Goal: Information Seeking & Learning: Learn about a topic

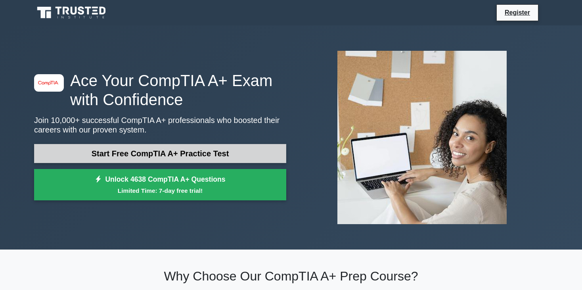
click at [95, 151] on link "Start Free CompTIA A+ Practice Test" at bounding box center [160, 153] width 252 height 19
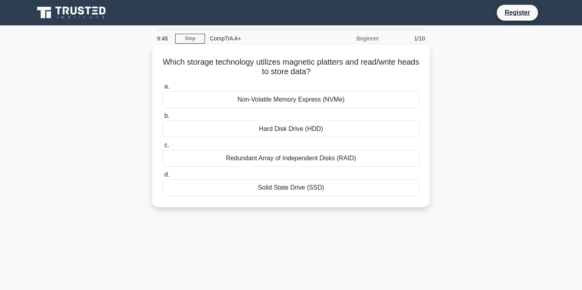
click at [269, 185] on div "Solid State Drive (SSD)" at bounding box center [291, 187] width 257 height 17
click at [163, 177] on input "d. Solid State Drive (SSD)" at bounding box center [163, 174] width 0 height 5
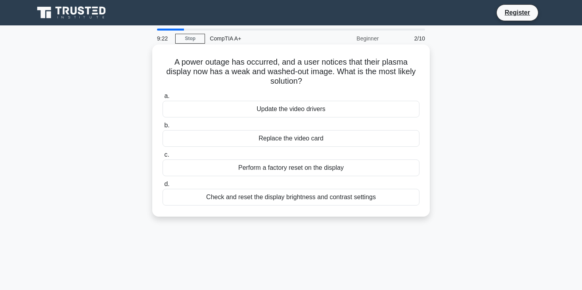
click at [326, 107] on div "Update the video drivers" at bounding box center [291, 109] width 257 height 17
click at [163, 99] on input "a. Update the video drivers" at bounding box center [163, 96] width 0 height 5
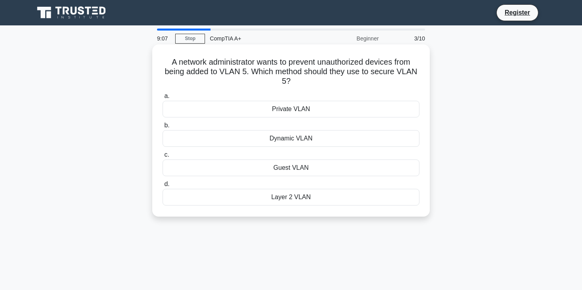
click at [287, 196] on div "Layer 2 VLAN" at bounding box center [291, 197] width 257 height 17
click at [163, 187] on input "d. Layer 2 VLAN" at bounding box center [163, 184] width 0 height 5
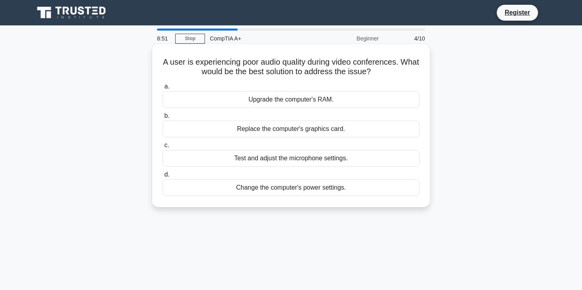
click at [275, 162] on div "Test and adjust the microphone settings." at bounding box center [291, 158] width 257 height 17
click at [163, 148] on input "c. Test and adjust the microphone settings." at bounding box center [163, 145] width 0 height 5
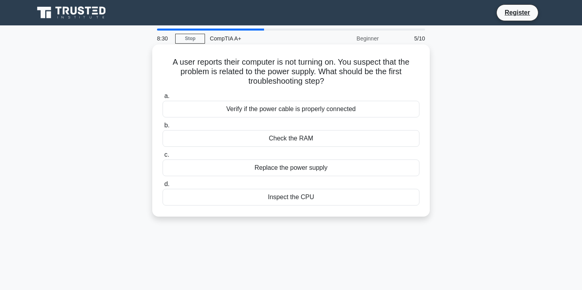
click at [308, 111] on div "Verify if the power cable is properly connected" at bounding box center [291, 109] width 257 height 17
click at [163, 99] on input "a. Verify if the power cable is properly connected" at bounding box center [163, 96] width 0 height 5
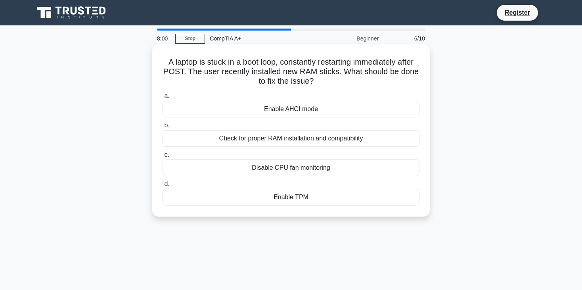
click at [281, 197] on div "Enable TPM" at bounding box center [291, 197] width 257 height 17
click at [163, 187] on input "d. Enable TPM" at bounding box center [163, 184] width 0 height 5
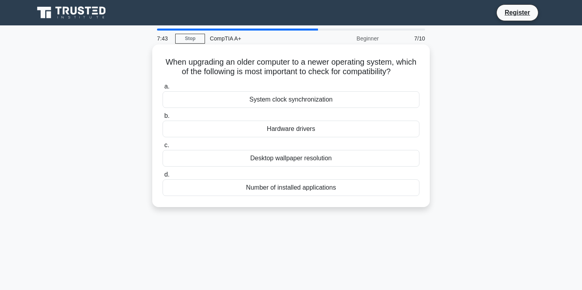
click at [312, 134] on div "Hardware drivers" at bounding box center [291, 128] width 257 height 17
click at [163, 119] on input "b. Hardware drivers" at bounding box center [163, 115] width 0 height 5
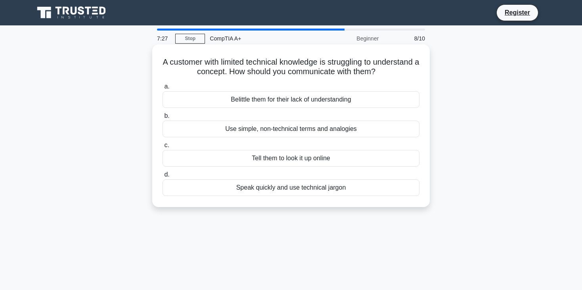
click at [259, 130] on div "Use simple, non-technical terms and analogies" at bounding box center [291, 128] width 257 height 17
click at [163, 119] on input "b. Use simple, non-technical terms and analogies" at bounding box center [163, 115] width 0 height 5
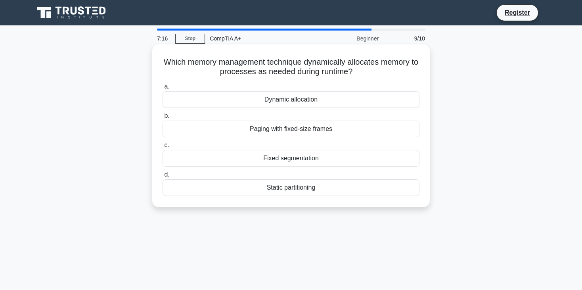
click at [277, 156] on div "Fixed segmentation" at bounding box center [291, 158] width 257 height 17
click at [163, 148] on input "c. Fixed segmentation" at bounding box center [163, 145] width 0 height 5
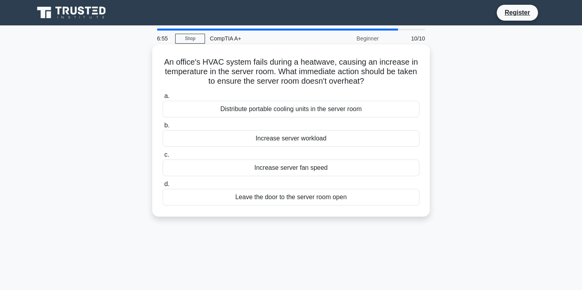
click at [299, 109] on div "Distribute portable cooling units in the server room" at bounding box center [291, 109] width 257 height 17
click at [163, 99] on input "a. Distribute portable cooling units in the server room" at bounding box center [163, 96] width 0 height 5
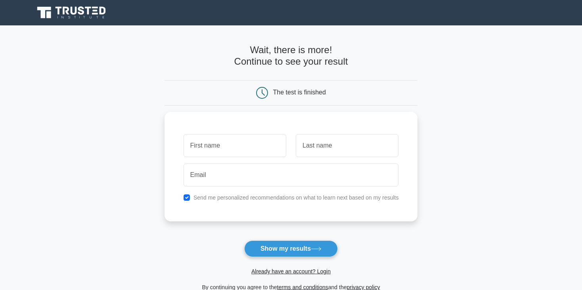
type input "o"
type input "Omphemetse"
click at [327, 146] on input "text" at bounding box center [347, 143] width 103 height 23
type input "Molelekoa"
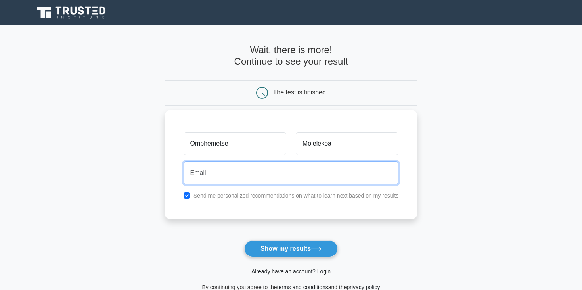
click at [320, 172] on input "email" at bounding box center [291, 172] width 215 height 23
type input "omphemetsemolelekoa83@gmail.com"
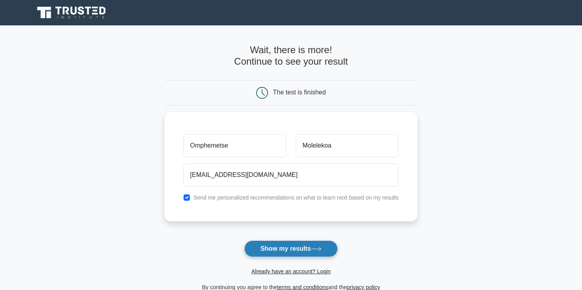
click at [271, 244] on button "Show my results" at bounding box center [291, 248] width 94 height 17
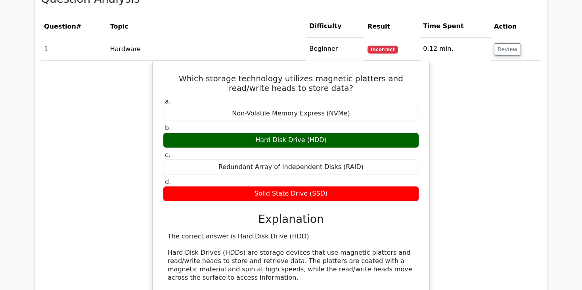
scroll to position [691, 0]
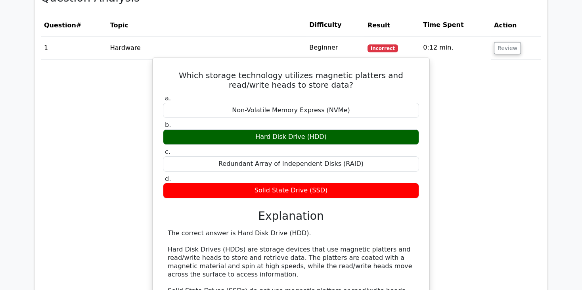
click at [241, 210] on h3 "Explanation" at bounding box center [291, 215] width 247 height 13
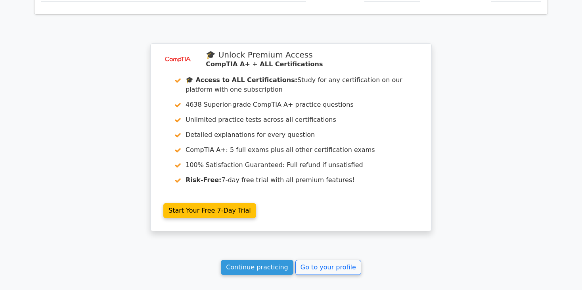
scroll to position [1360, 0]
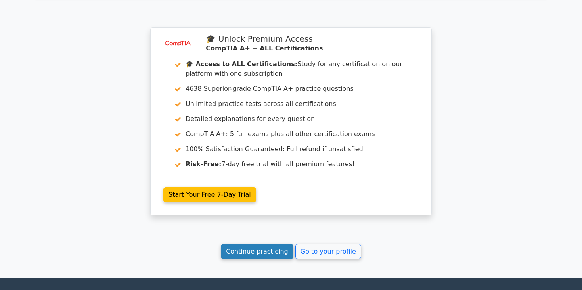
click at [270, 244] on link "Continue practicing" at bounding box center [257, 251] width 73 height 15
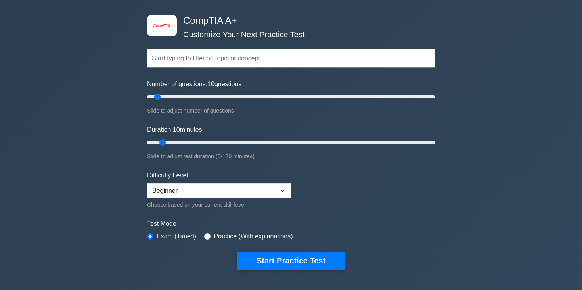
scroll to position [36, 0]
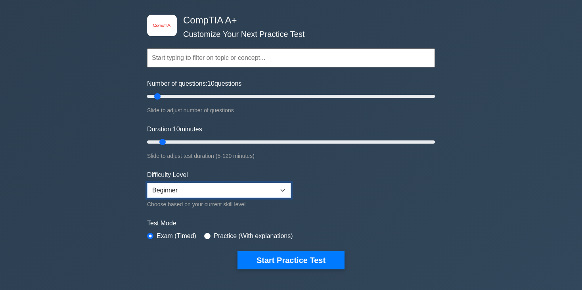
click at [285, 192] on select "Beginner Intermediate Expert" at bounding box center [219, 190] width 144 height 15
click at [147, 183] on select "Beginner Intermediate Expert" at bounding box center [219, 190] width 144 height 15
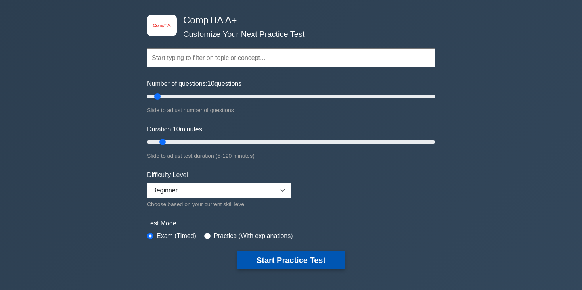
click at [263, 263] on button "Start Practice Test" at bounding box center [290, 260] width 107 height 18
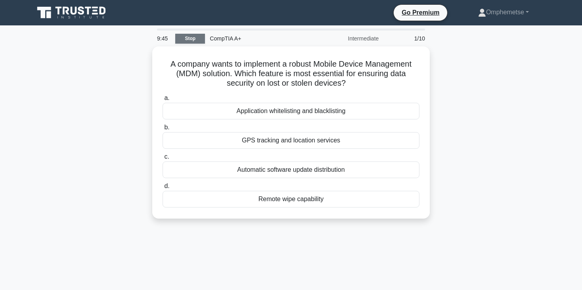
click at [193, 39] on link "Stop" at bounding box center [190, 39] width 30 height 10
